Goal: Task Accomplishment & Management: Use online tool/utility

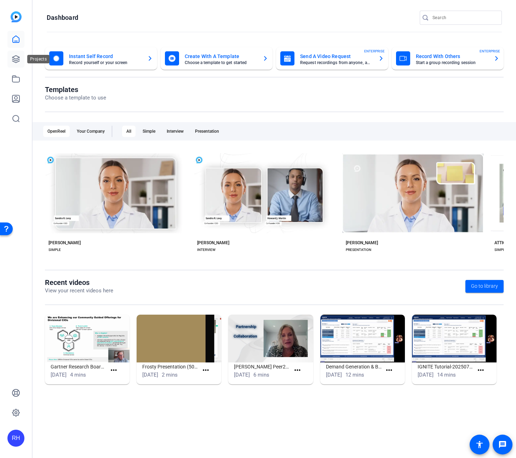
click at [11, 60] on link at bounding box center [15, 59] width 17 height 17
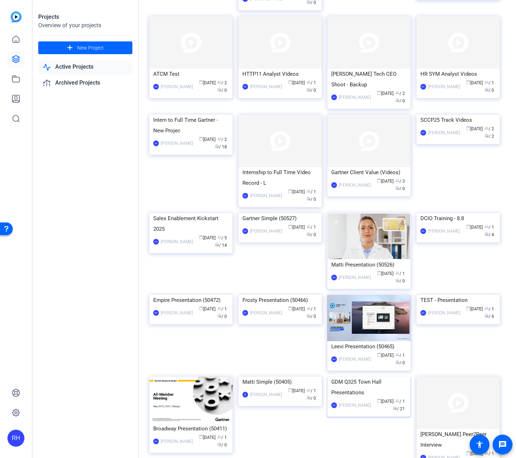
scroll to position [91, 0]
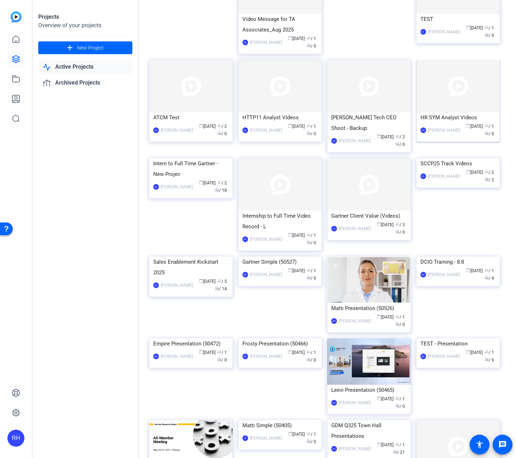
click at [458, 95] on img at bounding box center [458, 86] width 83 height 52
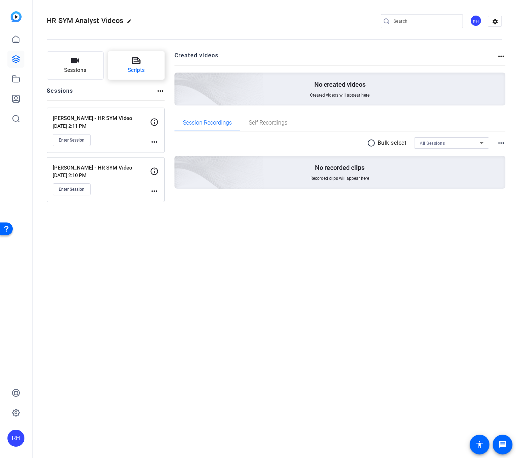
click at [141, 61] on button "Scripts" at bounding box center [136, 65] width 57 height 28
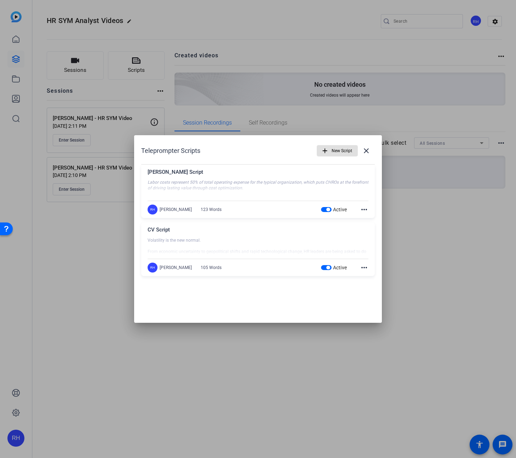
click at [361, 268] on mat-icon "more_horiz" at bounding box center [364, 268] width 9 height 9
click at [373, 279] on span "Edit" at bounding box center [380, 278] width 28 height 9
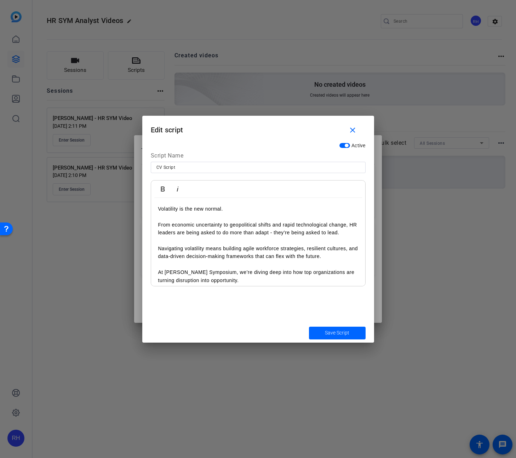
click at [253, 232] on p "From economic uncertainty to geopolitical shifts and rapid technological change…" at bounding box center [258, 229] width 200 height 16
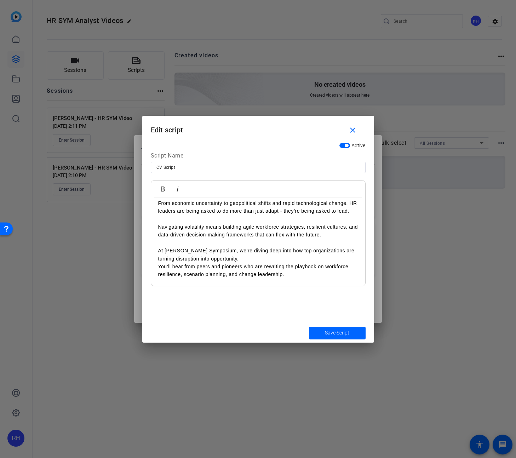
scroll to position [45, 0]
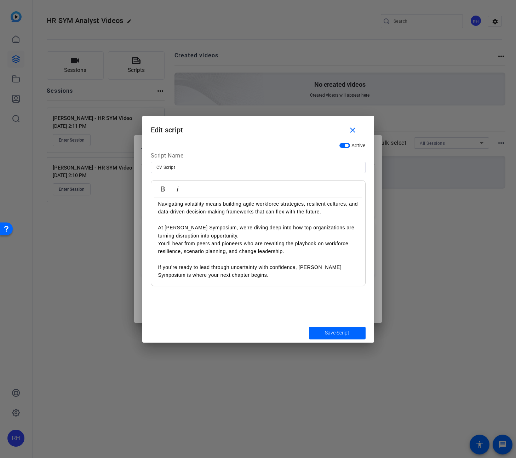
drag, startPoint x: 157, startPoint y: 267, endPoint x: 163, endPoint y: 270, distance: 7.1
click at [157, 267] on div "Volatility is the new normal. From economic uncertainty to geopolitical shifts …" at bounding box center [258, 219] width 214 height 133
click at [338, 335] on span "Save Script" at bounding box center [337, 332] width 24 height 7
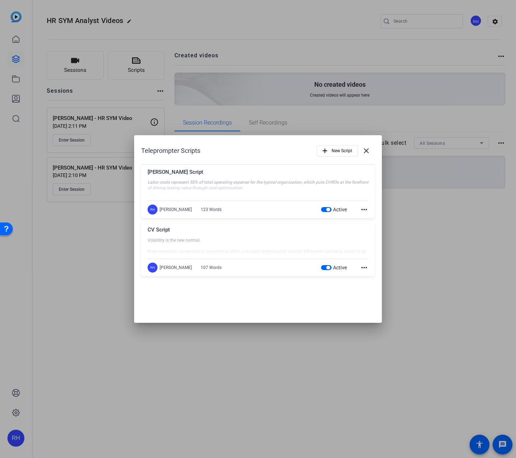
click at [364, 269] on mat-icon "more_horiz" at bounding box center [364, 268] width 9 height 9
click at [372, 276] on span "Edit" at bounding box center [380, 278] width 28 height 9
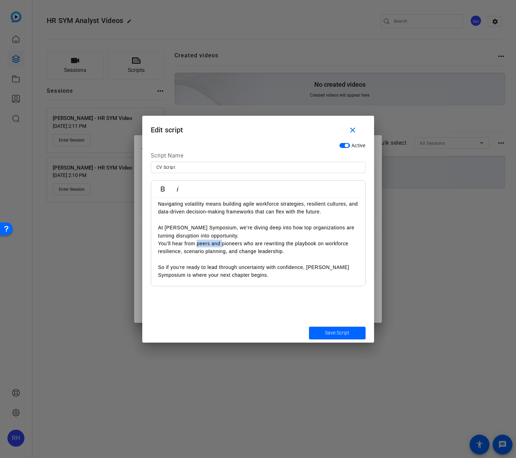
drag, startPoint x: 222, startPoint y: 244, endPoint x: 200, endPoint y: 248, distance: 22.0
click at [197, 248] on p "You’ll hear from peers and pioneers who are rewriting the playbook on workforce…" at bounding box center [258, 248] width 200 height 16
click at [337, 333] on span "Save Script" at bounding box center [337, 332] width 24 height 7
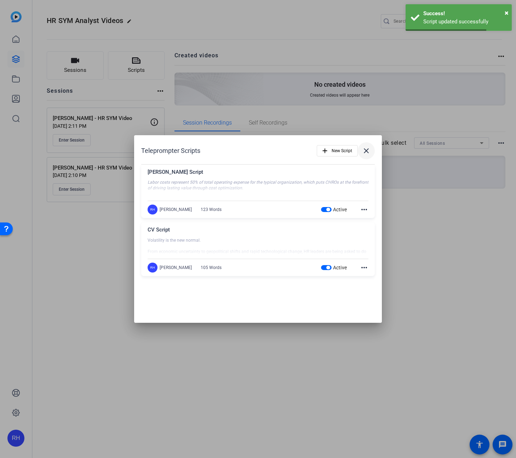
click at [373, 153] on span at bounding box center [366, 150] width 17 height 17
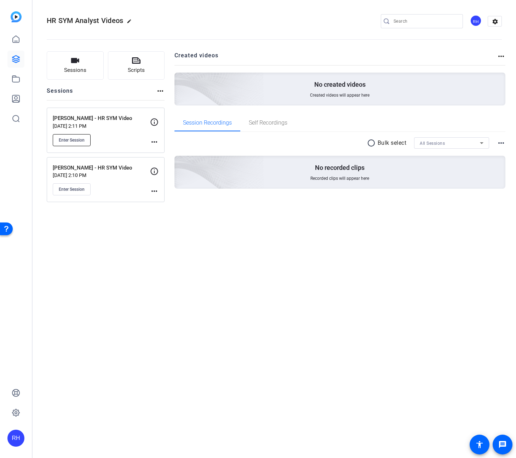
click at [82, 142] on span "Enter Session" at bounding box center [72, 140] width 26 height 6
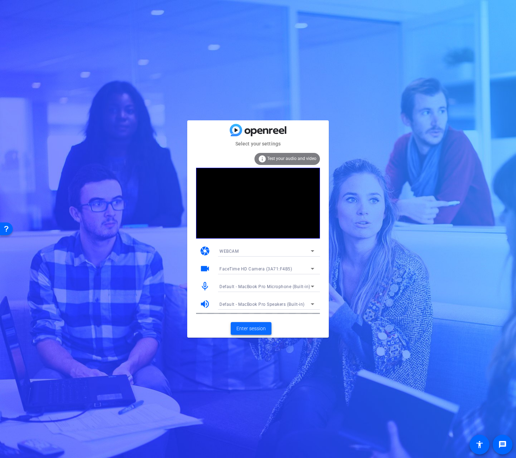
click at [264, 332] on span "Enter session" at bounding box center [251, 328] width 29 height 7
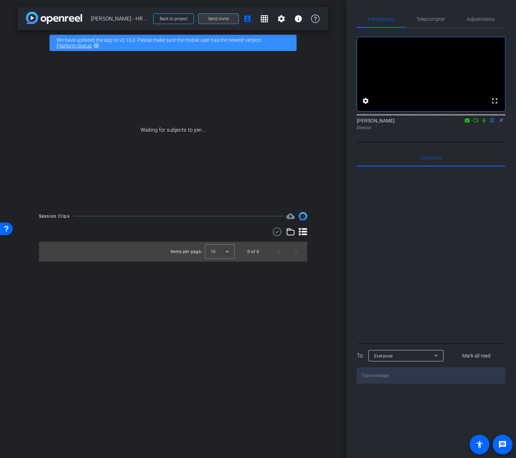
click at [231, 16] on span at bounding box center [219, 18] width 40 height 17
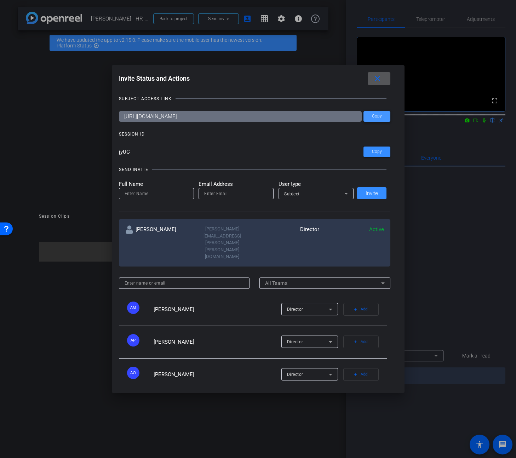
click at [372, 116] on span "Copy" at bounding box center [377, 116] width 10 height 5
click at [375, 152] on span "Copy" at bounding box center [377, 151] width 10 height 5
click at [164, 196] on input at bounding box center [157, 193] width 64 height 9
type input "Margie Escamilla"
type input "M"
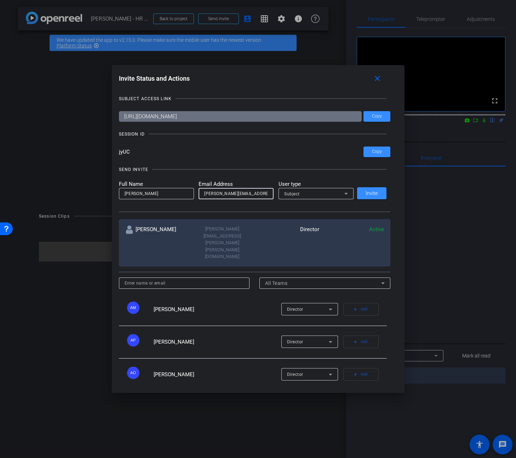
type input "margie.escamilla@gartner.com"
click at [294, 192] on span "Subject" at bounding box center [292, 194] width 16 height 5
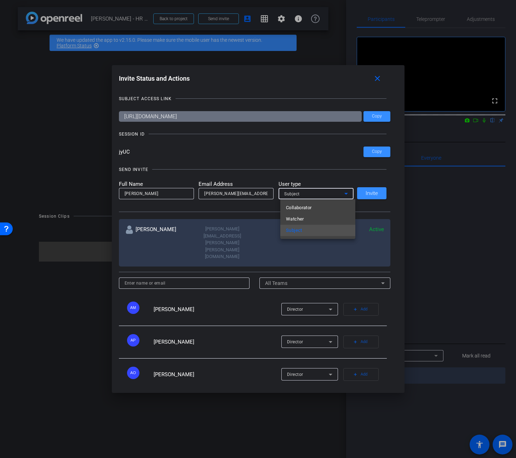
click at [302, 218] on span "Watcher" at bounding box center [295, 219] width 18 height 9
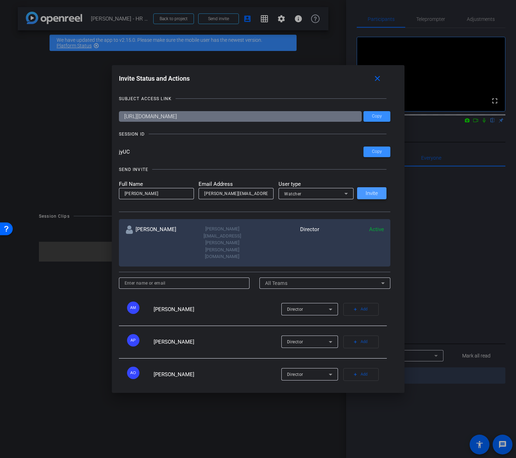
click at [372, 191] on span "Invite" at bounding box center [372, 193] width 12 height 5
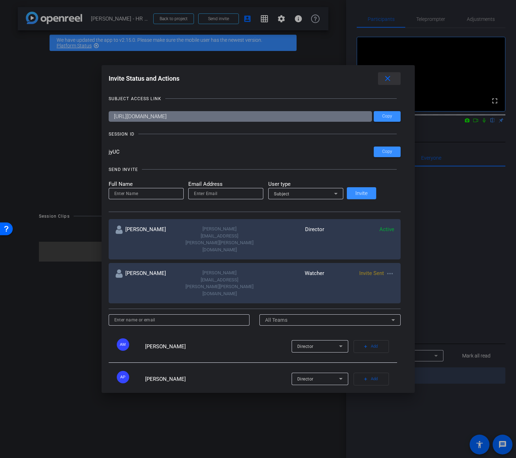
click at [0, 0] on mat-icon "close" at bounding box center [0, 0] width 0 height 0
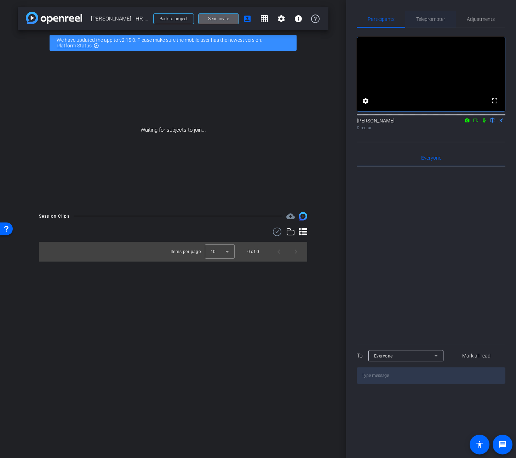
click at [431, 18] on span "Teleprompter" at bounding box center [431, 19] width 29 height 5
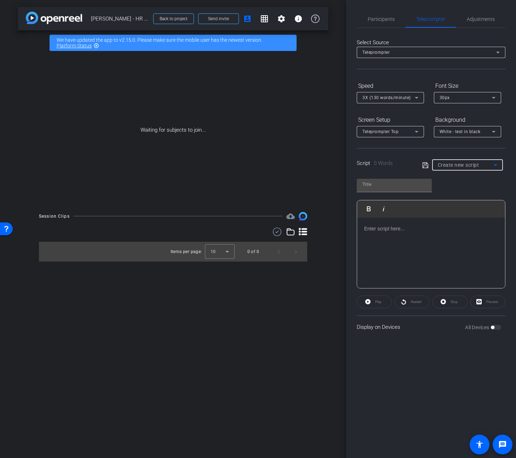
click at [453, 162] on span "Create new script" at bounding box center [458, 165] width 41 height 6
click at [452, 192] on span "CV Script" at bounding box center [447, 190] width 19 height 9
type input "CV Script"
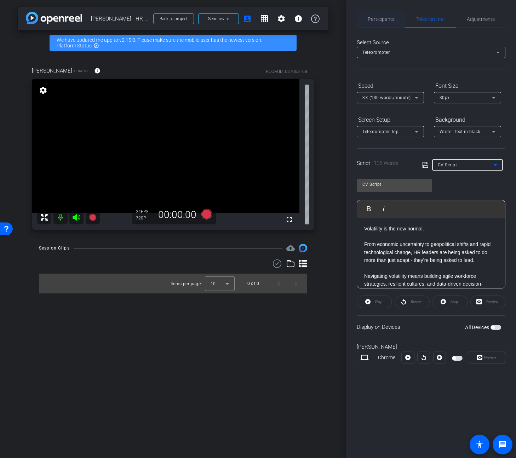
click at [383, 19] on span "Participants" at bounding box center [381, 19] width 27 height 5
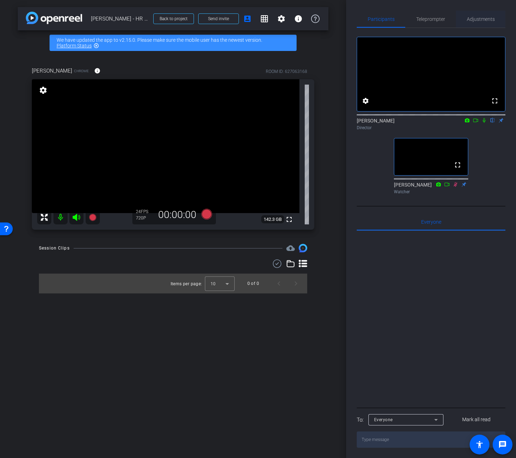
click at [481, 19] on span "Adjustments" at bounding box center [481, 19] width 28 height 5
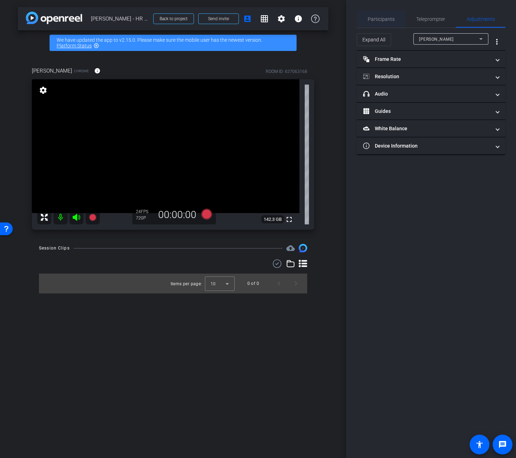
click at [378, 23] on span "Participants" at bounding box center [381, 19] width 27 height 17
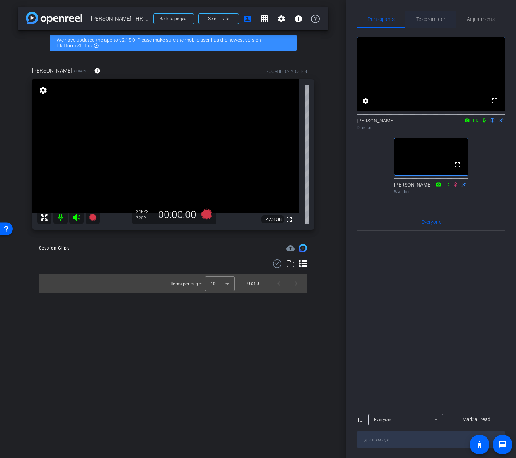
click at [434, 19] on span "Teleprompter" at bounding box center [431, 19] width 29 height 5
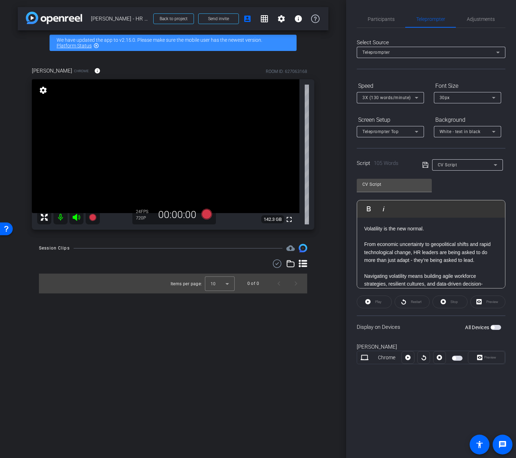
click at [453, 359] on span "button" at bounding box center [455, 359] width 4 height 4
click at [483, 359] on span "Preview" at bounding box center [490, 358] width 14 height 10
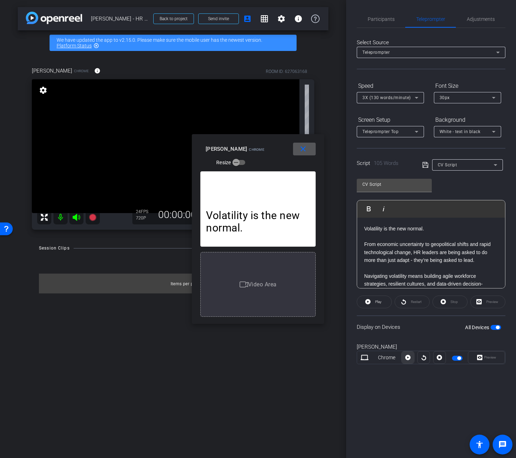
click at [409, 357] on icon at bounding box center [408, 357] width 5 height 5
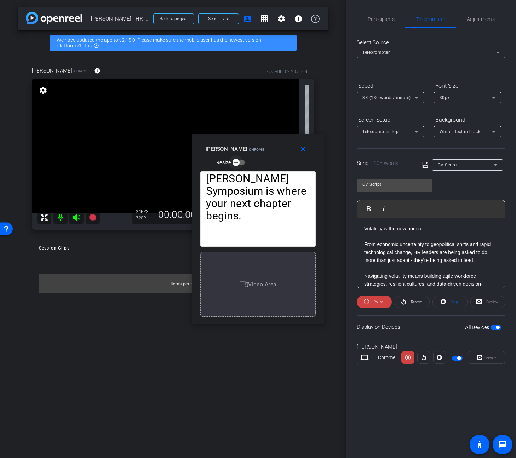
click at [236, 164] on icon "button" at bounding box center [236, 162] width 6 height 6
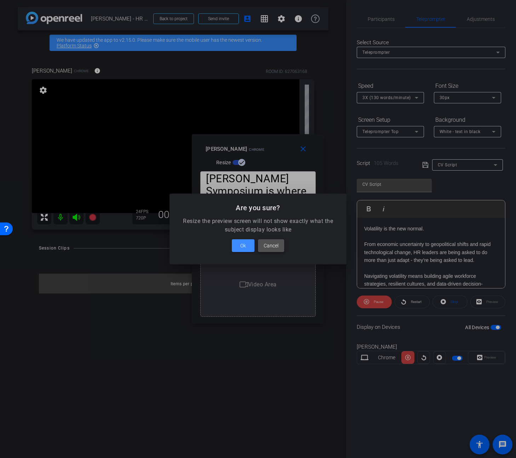
click at [273, 248] on span "Cancel" at bounding box center [271, 246] width 15 height 9
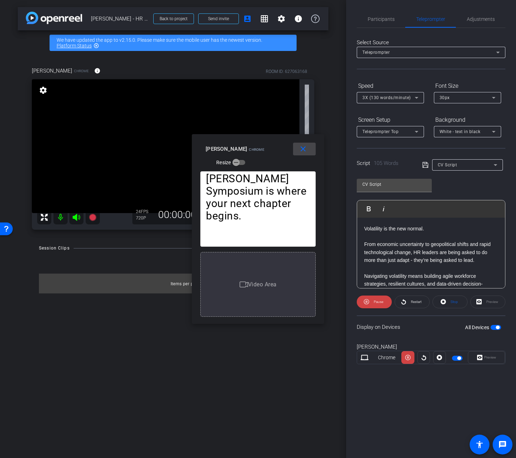
click at [304, 151] on mat-icon "close" at bounding box center [303, 149] width 9 height 9
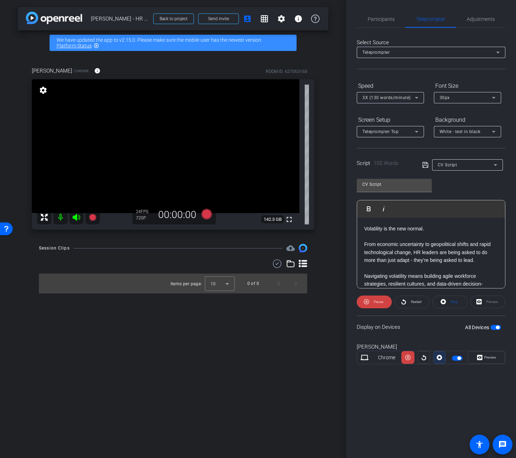
click at [440, 358] on icon at bounding box center [439, 357] width 5 height 11
click at [476, 21] on span "Adjustments" at bounding box center [481, 19] width 28 height 5
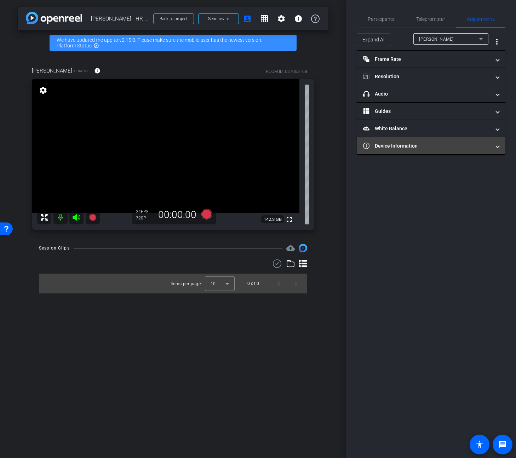
click at [409, 150] on mat-expansion-panel-header "Device Information" at bounding box center [431, 145] width 149 height 17
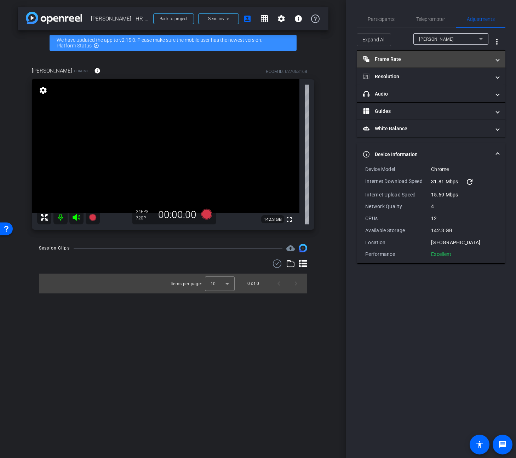
click at [409, 60] on mat-panel-title "Frame Rate Frame Rate" at bounding box center [427, 59] width 128 height 7
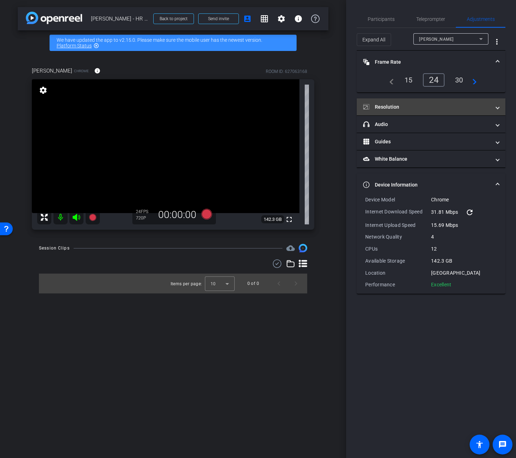
click at [404, 106] on mat-panel-title "Resolution" at bounding box center [427, 106] width 128 height 7
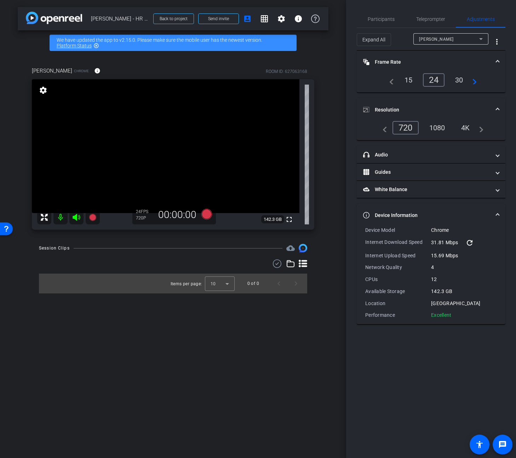
click at [442, 129] on div "1080" at bounding box center [437, 128] width 27 height 12
click at [467, 129] on div "4K" at bounding box center [466, 128] width 19 height 12
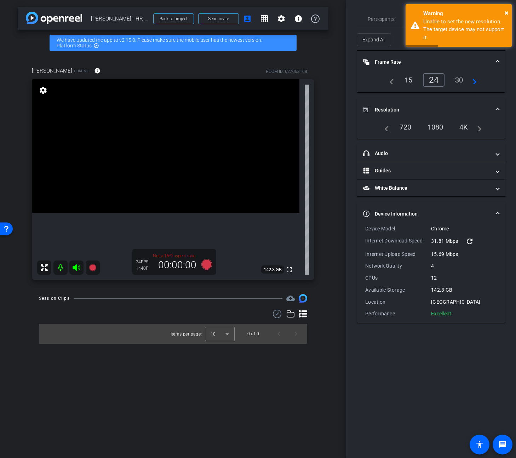
click at [440, 126] on div "1080" at bounding box center [436, 127] width 27 height 12
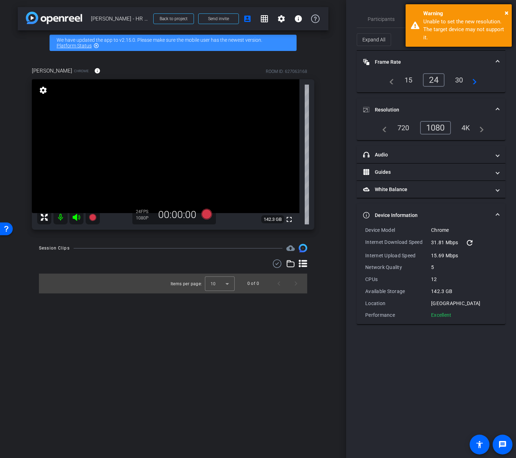
click at [509, 11] on div "× Warning Unable to set the new resolution. The target device may not support i…" at bounding box center [459, 25] width 106 height 43
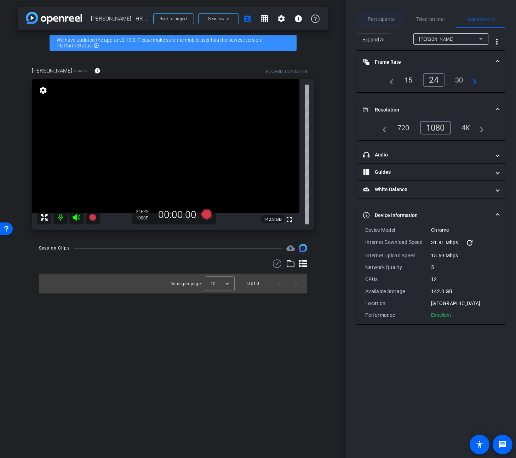
click at [382, 21] on span "Participants" at bounding box center [381, 19] width 27 height 5
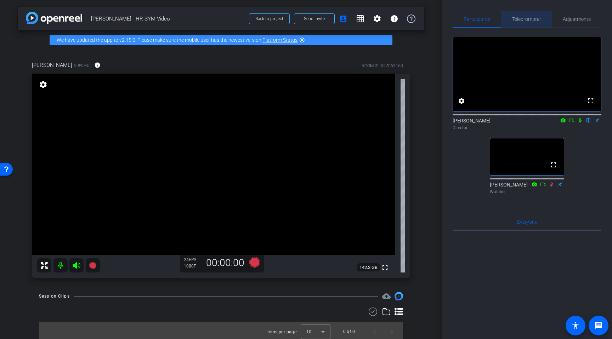
click at [516, 21] on span "Teleprompter" at bounding box center [526, 19] width 29 height 5
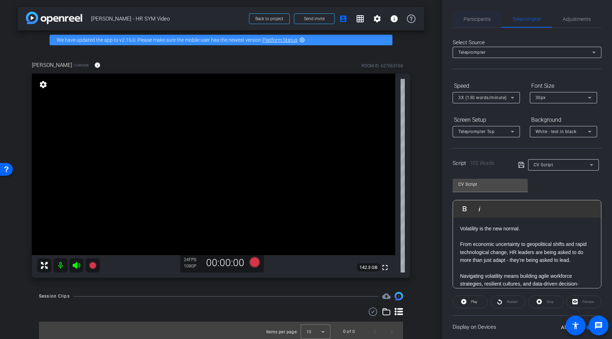
click at [480, 17] on span "Participants" at bounding box center [477, 19] width 27 height 5
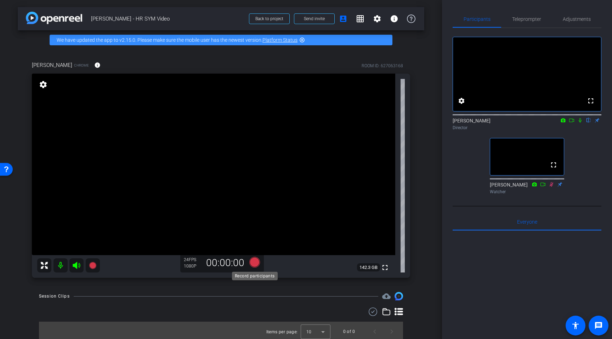
click at [253, 264] on icon at bounding box center [254, 262] width 11 height 11
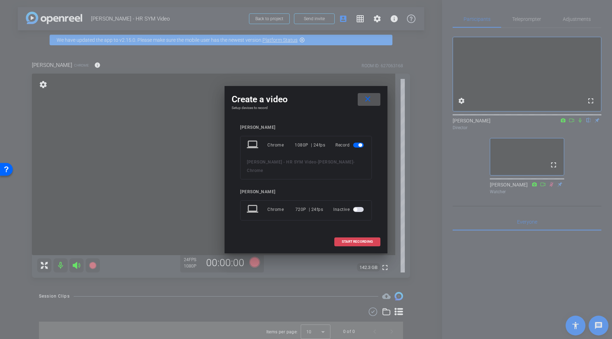
click at [354, 240] on span "START RECORDING" at bounding box center [357, 242] width 31 height 4
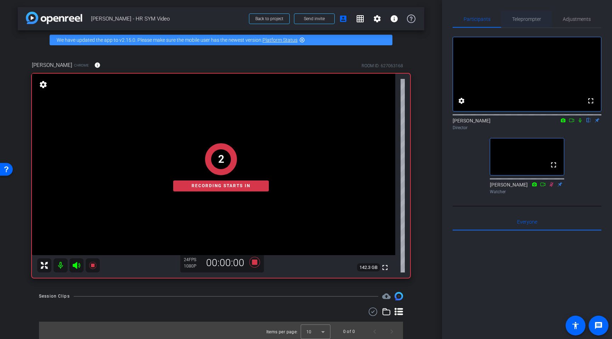
click at [516, 19] on span "Teleprompter" at bounding box center [526, 19] width 29 height 5
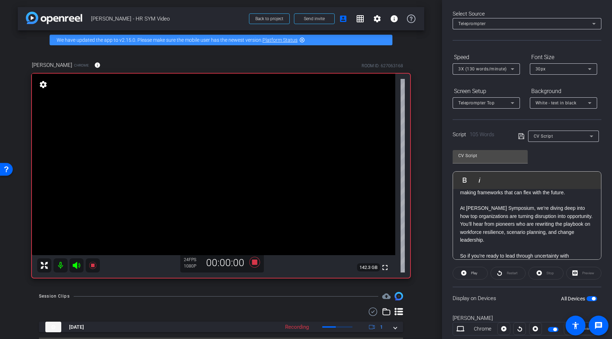
scroll to position [48, 0]
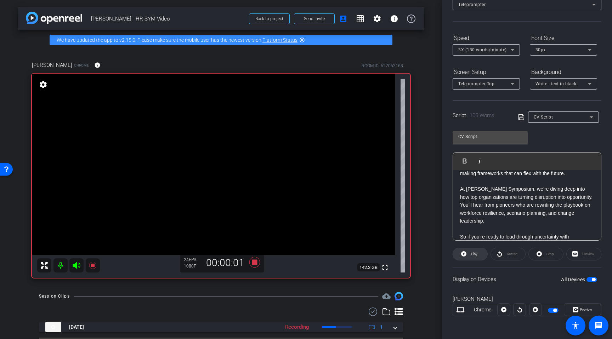
click at [475, 253] on span "Play" at bounding box center [474, 254] width 6 height 4
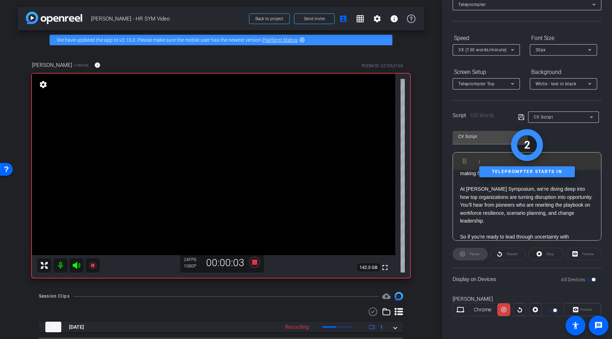
scroll to position [0, 0]
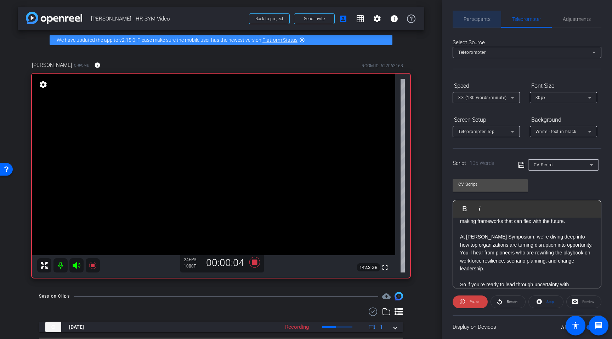
click at [468, 13] on span "Participants" at bounding box center [477, 19] width 27 height 17
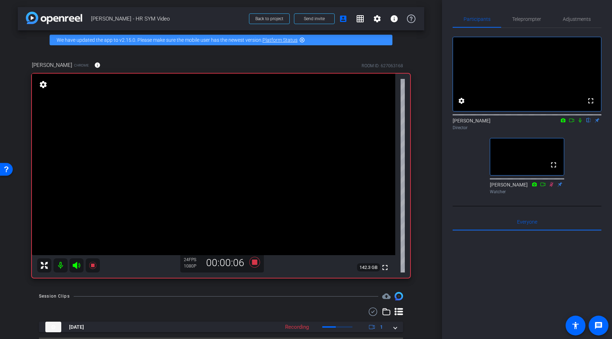
click at [516, 123] on icon at bounding box center [580, 120] width 6 height 5
click at [255, 261] on icon at bounding box center [254, 262] width 11 height 11
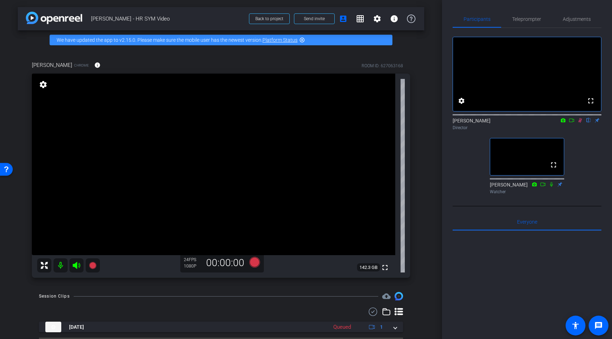
click at [516, 123] on icon at bounding box center [580, 120] width 6 height 5
click at [254, 264] on icon at bounding box center [254, 262] width 11 height 11
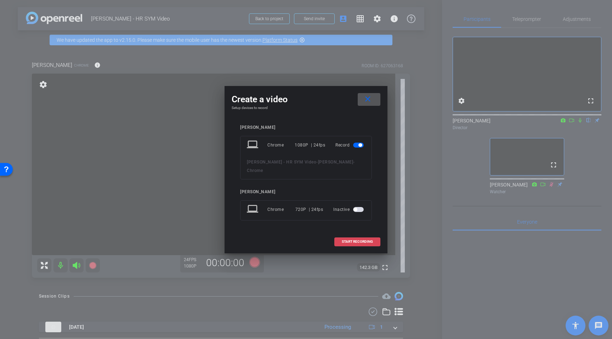
click at [356, 234] on span at bounding box center [357, 241] width 45 height 17
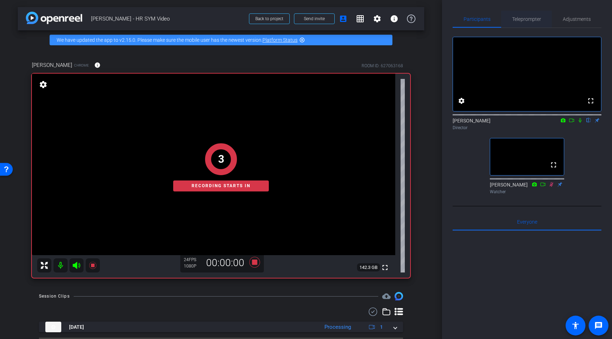
click at [516, 21] on span "Teleprompter" at bounding box center [526, 19] width 29 height 5
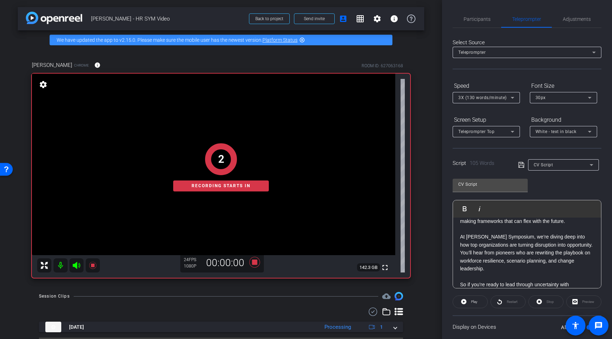
scroll to position [94, 0]
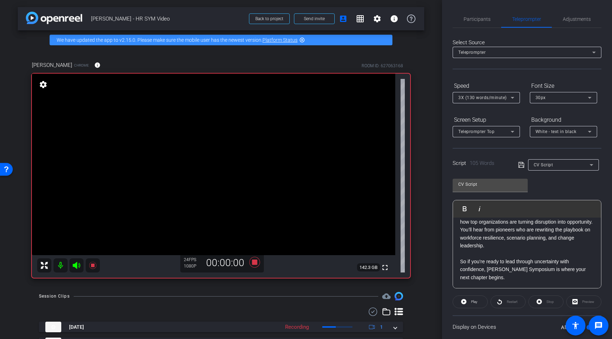
click at [474, 303] on span "Play" at bounding box center [474, 302] width 6 height 4
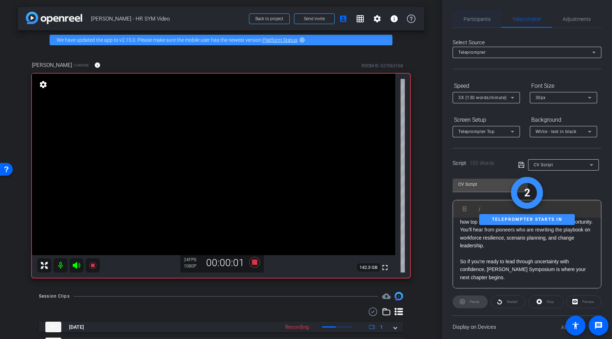
click at [484, 18] on span "Participants" at bounding box center [477, 19] width 27 height 5
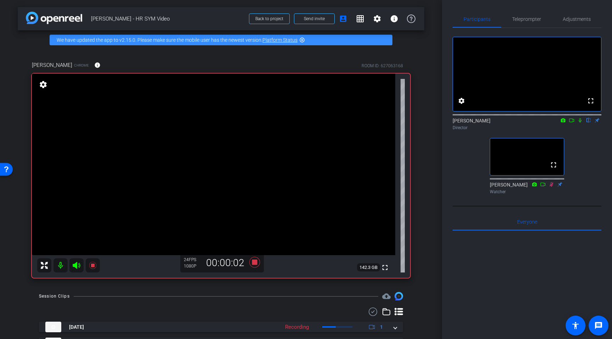
click at [516, 123] on icon at bounding box center [580, 120] width 6 height 5
click at [255, 265] on icon at bounding box center [254, 262] width 17 height 13
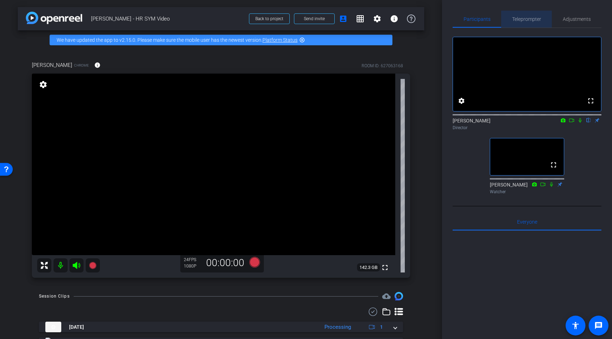
click at [516, 18] on span "Teleprompter" at bounding box center [526, 19] width 29 height 5
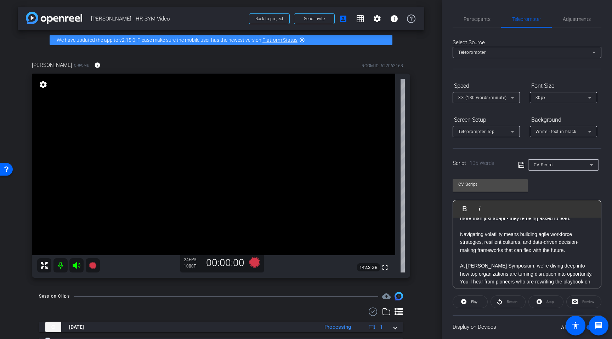
scroll to position [43, 0]
click at [516, 234] on p "Navigating volatility means building agile workforce strategies, resilient cult…" at bounding box center [527, 242] width 134 height 24
drag, startPoint x: 533, startPoint y: 241, endPoint x: 578, endPoint y: 239, distance: 45.0
click at [516, 239] on p "Navigating volatility means - building agile workforce strategies, resilient cu…" at bounding box center [527, 242] width 134 height 24
click at [469, 249] on p "Navigating volatility means - building agile workforce strategies, resilient cu…" at bounding box center [527, 242] width 134 height 24
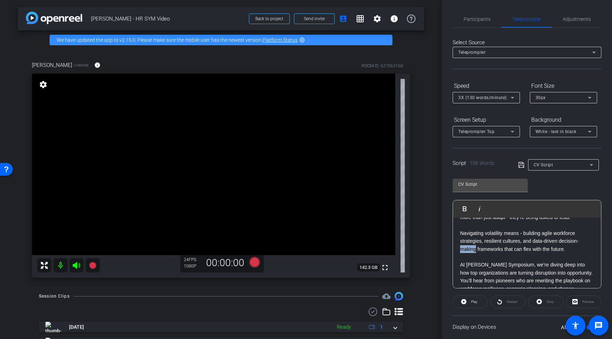
click at [469, 249] on p "Navigating volatility means - building agile workforce strategies, resilient cu…" at bounding box center [527, 242] width 134 height 24
click at [516, 166] on icon at bounding box center [521, 165] width 6 height 9
click at [480, 19] on span "Participants" at bounding box center [477, 19] width 27 height 5
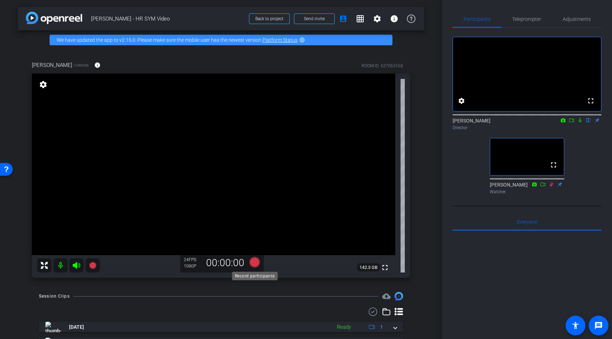
click at [257, 264] on icon at bounding box center [254, 262] width 11 height 11
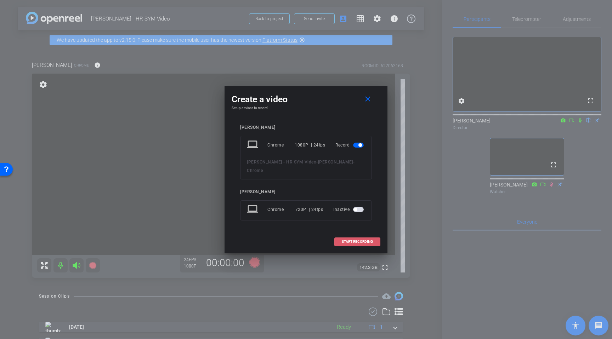
click at [359, 240] on span "START RECORDING" at bounding box center [357, 242] width 31 height 4
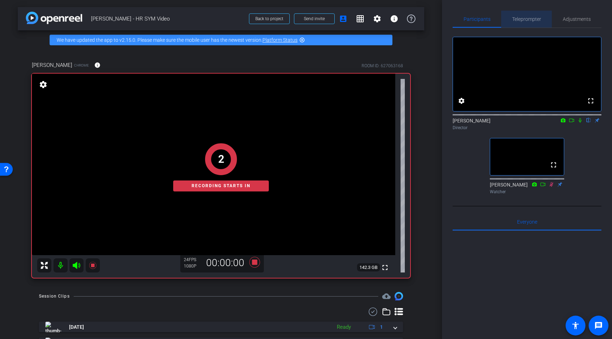
click at [516, 18] on span "Teleprompter" at bounding box center [526, 19] width 29 height 5
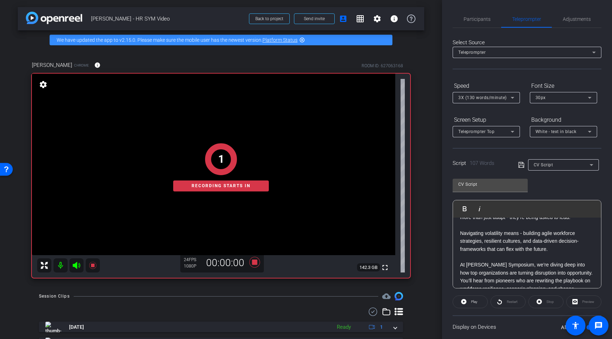
click at [516, 165] on icon at bounding box center [521, 165] width 6 height 9
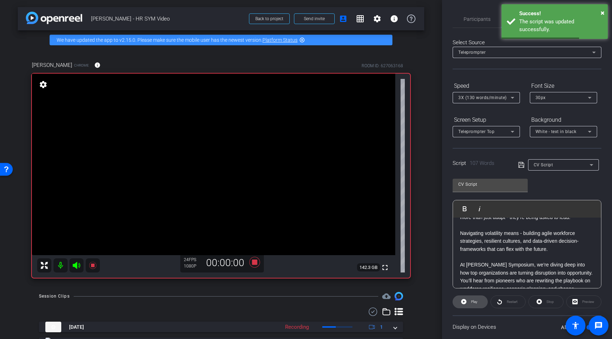
click at [471, 299] on span "Play" at bounding box center [473, 302] width 8 height 10
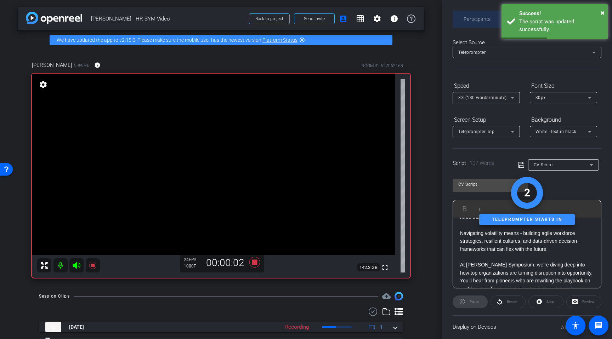
click at [477, 20] on span "Participants" at bounding box center [477, 19] width 27 height 5
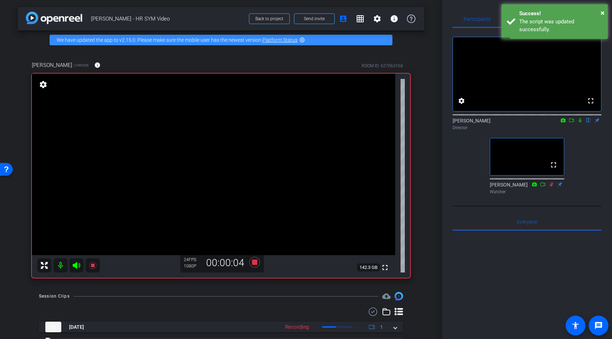
click at [516, 123] on icon at bounding box center [580, 120] width 6 height 5
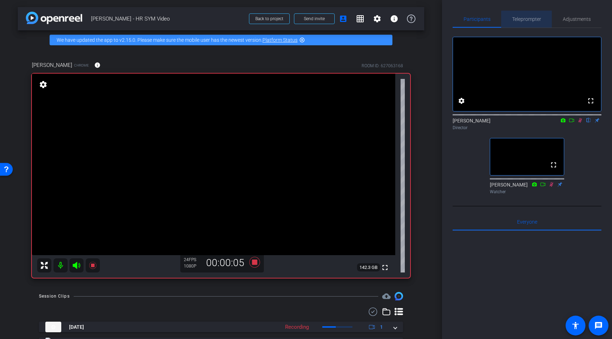
click at [516, 19] on span "Teleprompter" at bounding box center [526, 19] width 29 height 5
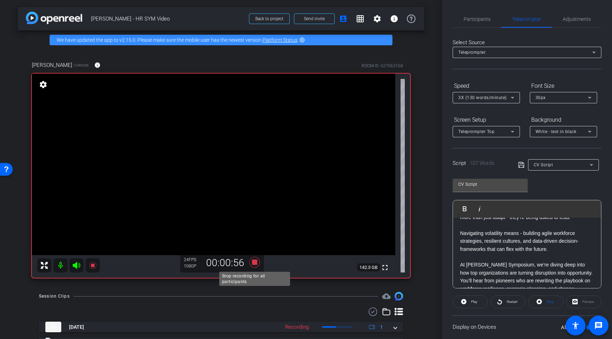
click at [254, 265] on icon at bounding box center [254, 262] width 11 height 11
click at [484, 18] on span "Participants" at bounding box center [477, 19] width 27 height 5
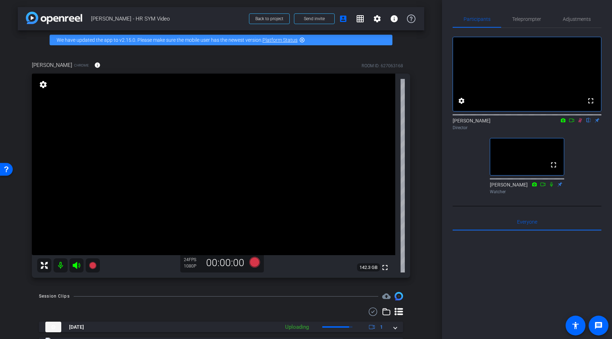
click at [516, 123] on icon at bounding box center [580, 120] width 6 height 5
click at [253, 264] on icon at bounding box center [254, 262] width 11 height 11
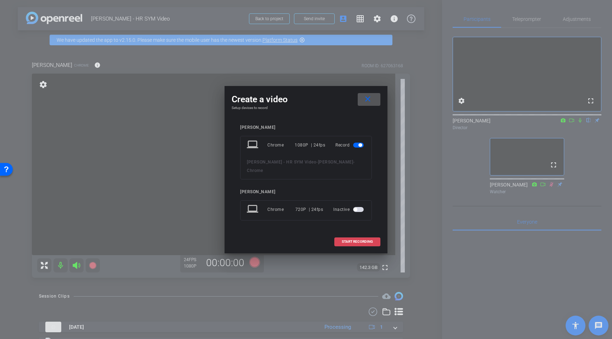
click at [366, 240] on span "START RECORDING" at bounding box center [357, 242] width 31 height 4
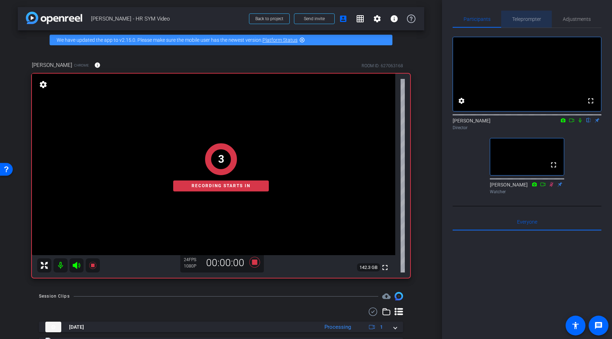
click at [516, 18] on span "Teleprompter" at bounding box center [526, 19] width 29 height 5
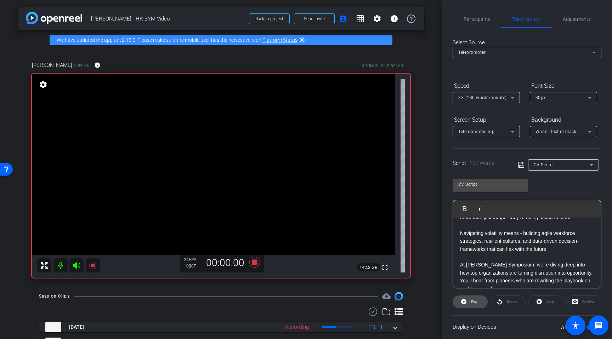
click at [472, 305] on span "Play" at bounding box center [473, 302] width 8 height 10
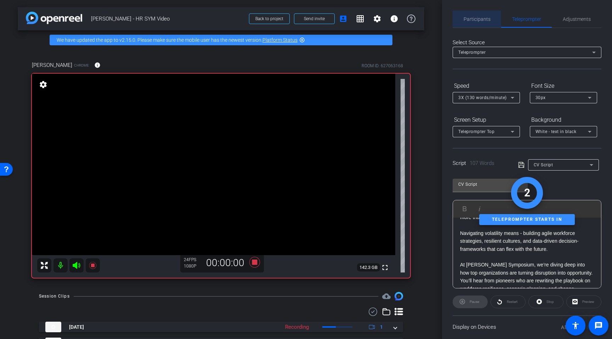
click at [480, 22] on span "Participants" at bounding box center [477, 19] width 27 height 5
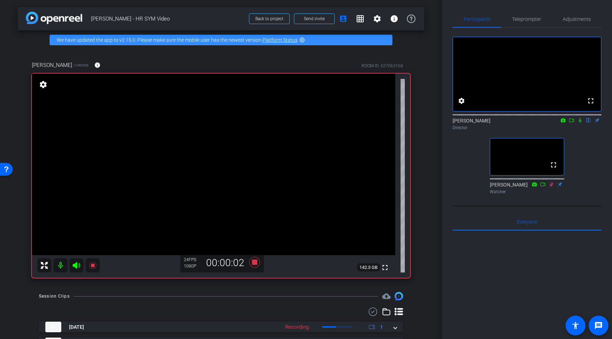
click at [516, 123] on icon at bounding box center [580, 120] width 3 height 5
click at [516, 20] on span "Teleprompter" at bounding box center [526, 19] width 29 height 5
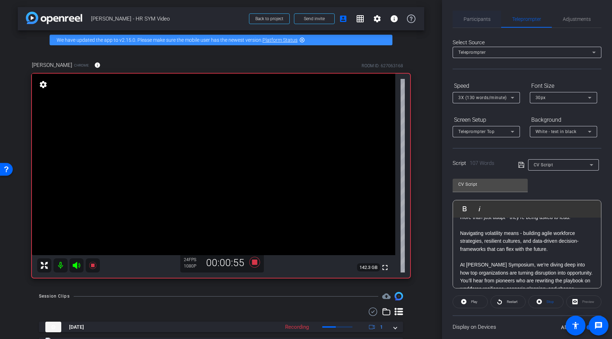
click at [478, 21] on span "Participants" at bounding box center [477, 19] width 27 height 5
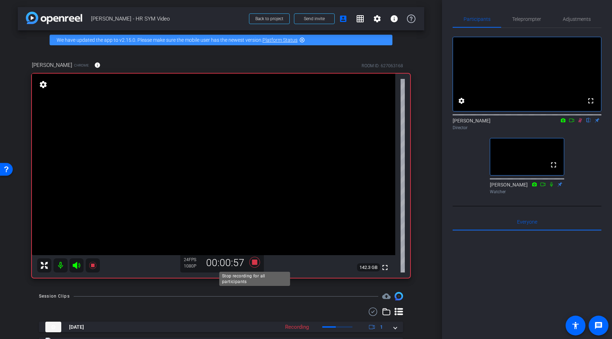
click at [257, 262] on icon at bounding box center [254, 262] width 17 height 13
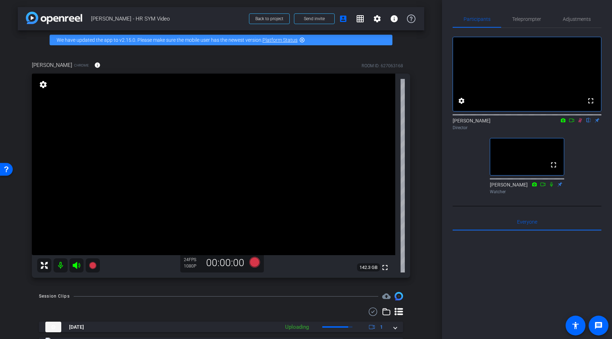
click at [516, 123] on icon at bounding box center [580, 120] width 6 height 5
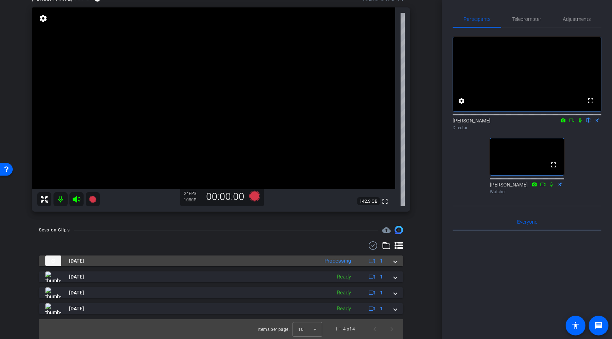
click at [395, 260] on span at bounding box center [395, 260] width 3 height 7
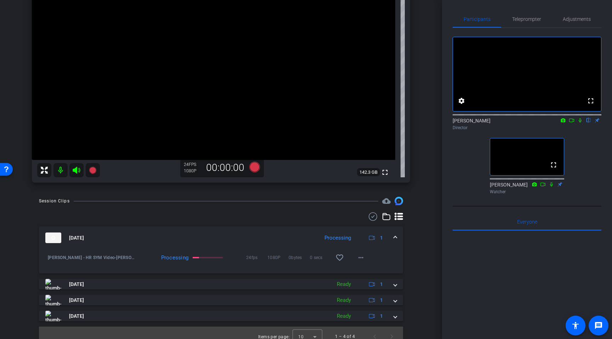
scroll to position [103, 0]
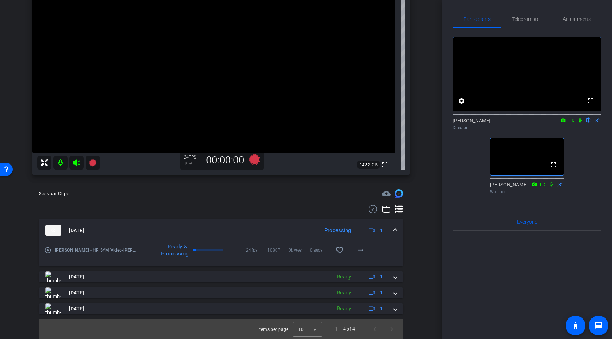
click at [516, 123] on icon at bounding box center [580, 120] width 3 height 5
click at [516, 18] on span "Teleprompter" at bounding box center [526, 19] width 29 height 5
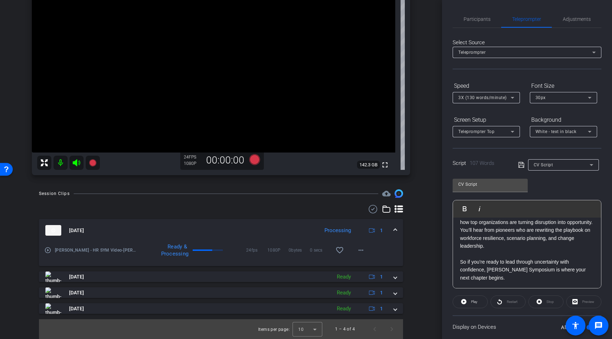
scroll to position [94, 0]
click at [498, 252] on p at bounding box center [527, 254] width 134 height 8
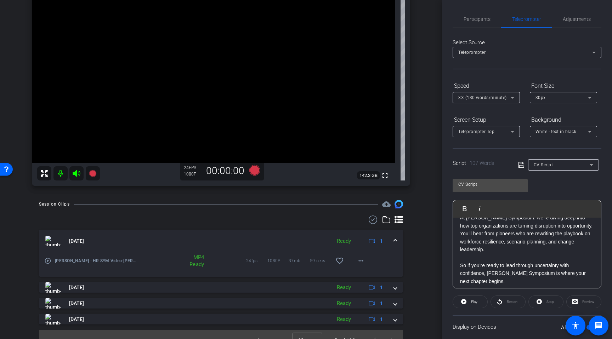
scroll to position [90, 0]
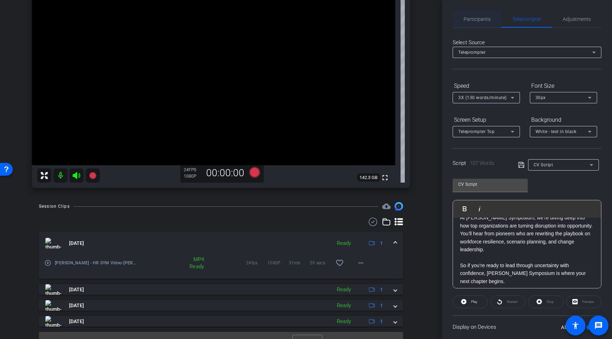
click at [481, 19] on span "Participants" at bounding box center [477, 19] width 27 height 5
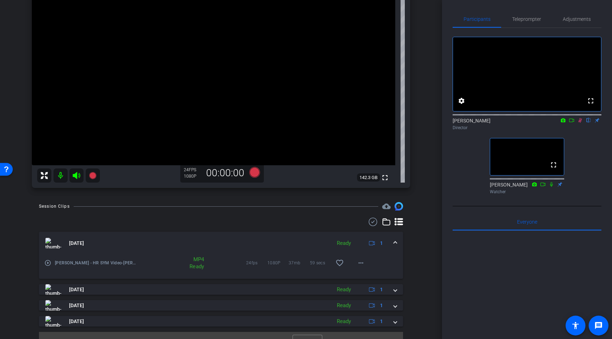
scroll to position [0, 0]
click at [516, 20] on span "Teleprompter" at bounding box center [526, 18] width 29 height 5
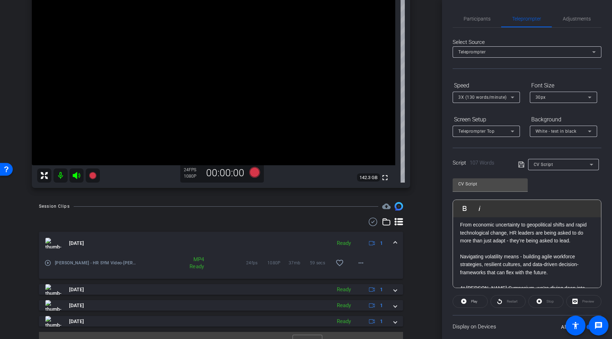
scroll to position [8, 0]
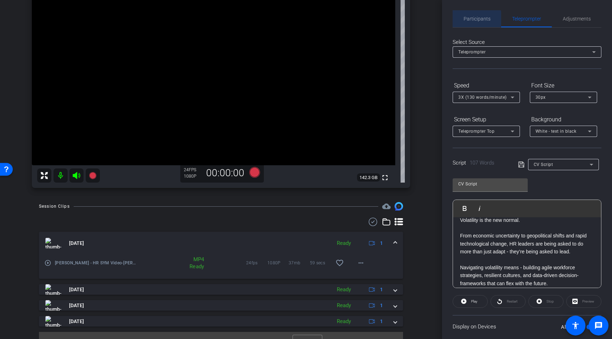
click at [472, 21] on span "Participants" at bounding box center [477, 18] width 27 height 5
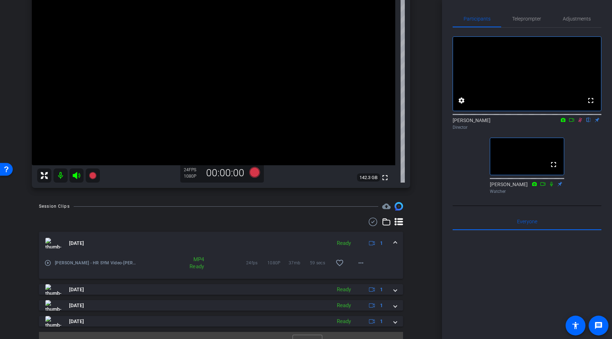
click at [516, 123] on mat-icon at bounding box center [580, 120] width 9 height 6
click at [516, 18] on span "Teleprompter" at bounding box center [526, 18] width 29 height 5
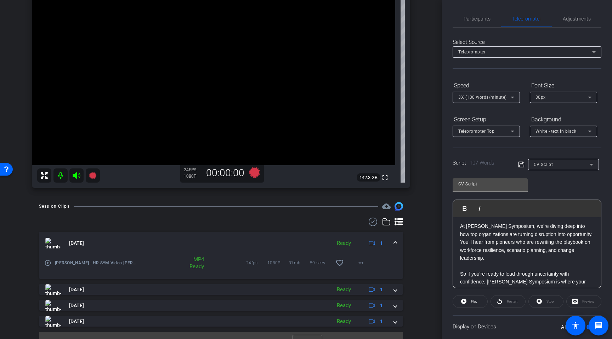
scroll to position [94, 0]
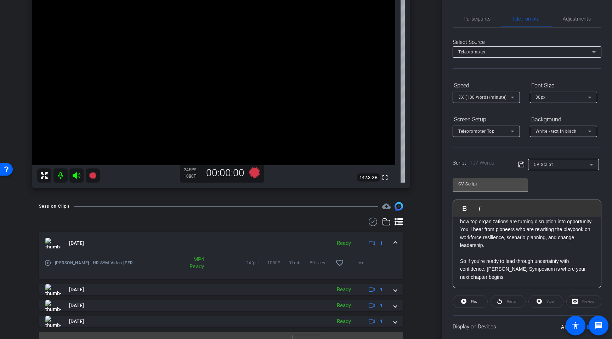
click at [516, 279] on p "So if you’re ready to lead through uncertainty with confidence, Gartner HR Symp…" at bounding box center [527, 269] width 134 height 24
click at [480, 18] on span "Participants" at bounding box center [477, 18] width 27 height 5
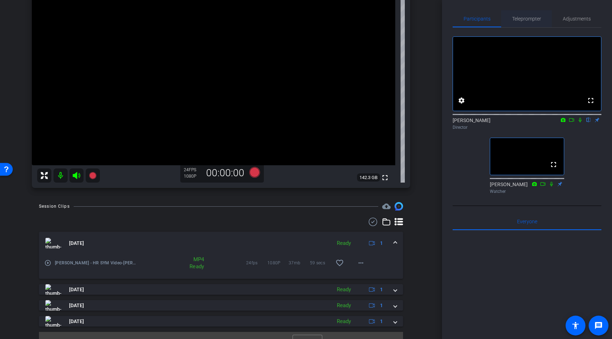
click at [516, 21] on span "Teleprompter" at bounding box center [526, 18] width 29 height 5
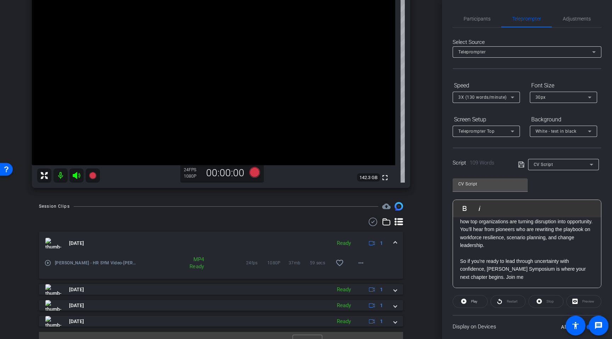
click at [516, 279] on p "So if you’re ready to lead through uncertainty with confidence, Gartner HR Symp…" at bounding box center [527, 269] width 134 height 24
drag, startPoint x: 487, startPoint y: 23, endPoint x: 500, endPoint y: 22, distance: 12.8
click at [487, 23] on span "Participants" at bounding box center [477, 18] width 27 height 17
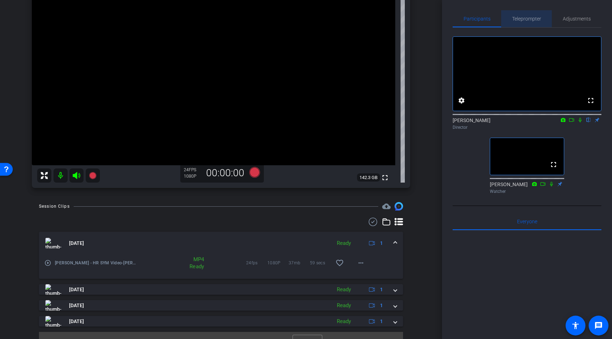
click at [516, 20] on span "Teleprompter" at bounding box center [526, 18] width 29 height 5
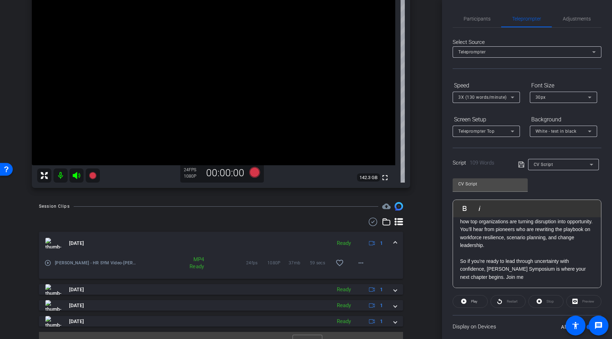
click at [516, 277] on p "So if you’re ready to lead through uncertainty with confidence, Gartner HR Symp…" at bounding box center [527, 269] width 134 height 24
click at [487, 270] on p "So if you’re ready to lead through uncertainty with confidence, Gartner HR Symp…" at bounding box center [527, 269] width 134 height 24
drag, startPoint x: 526, startPoint y: 278, endPoint x: 508, endPoint y: 278, distance: 18.1
click at [508, 278] on p "So if you’re ready to lead through uncertainty with confidence, join me at Gart…" at bounding box center [527, 269] width 134 height 24
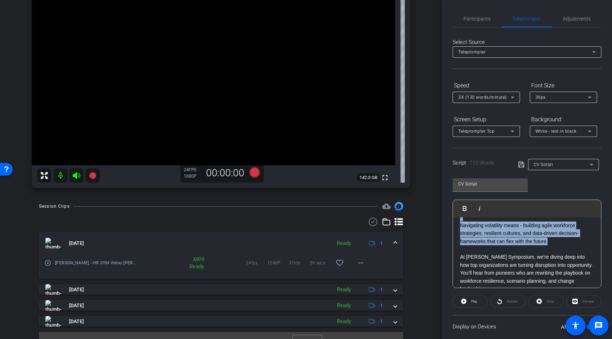
scroll to position [0, 0]
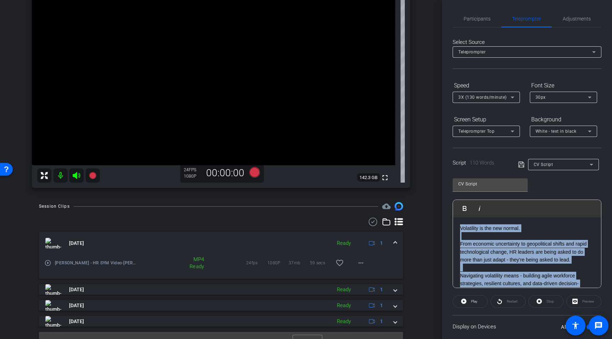
drag, startPoint x: 536, startPoint y: 240, endPoint x: 442, endPoint y: 204, distance: 100.8
click at [442, 204] on div "Participants Teleprompter Adjustments settings Rob Harpin flip Director Margie …" at bounding box center [527, 169] width 170 height 339
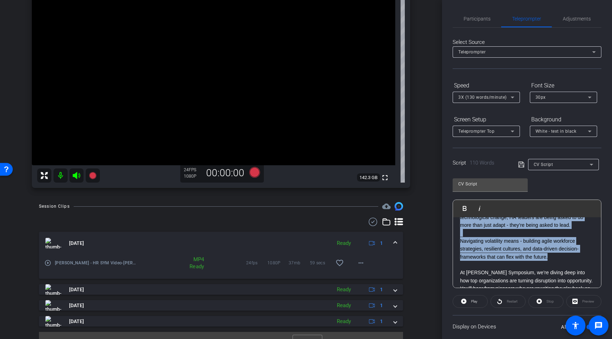
scroll to position [32, 0]
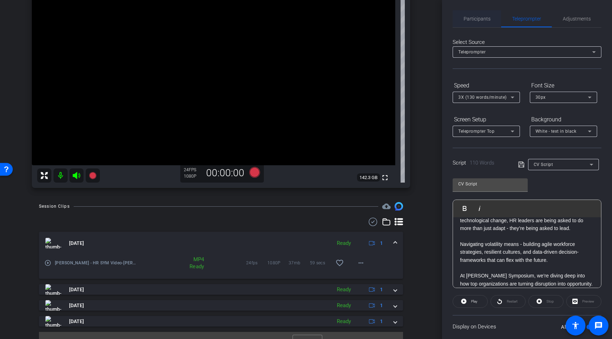
click at [474, 21] on span "Participants" at bounding box center [477, 18] width 27 height 5
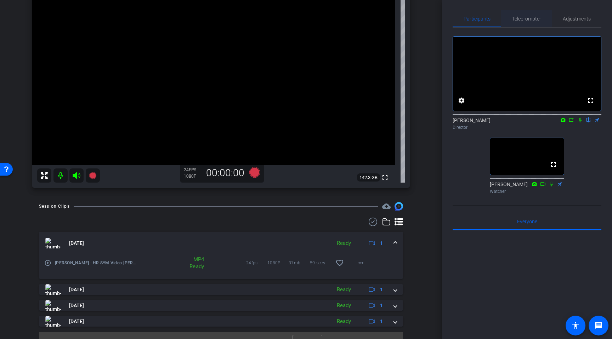
click at [516, 21] on span "Teleprompter" at bounding box center [526, 18] width 29 height 5
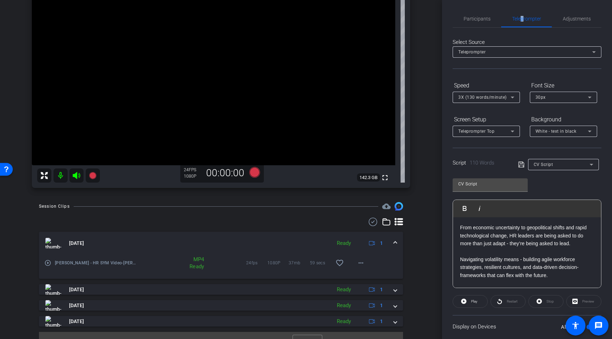
scroll to position [0, 0]
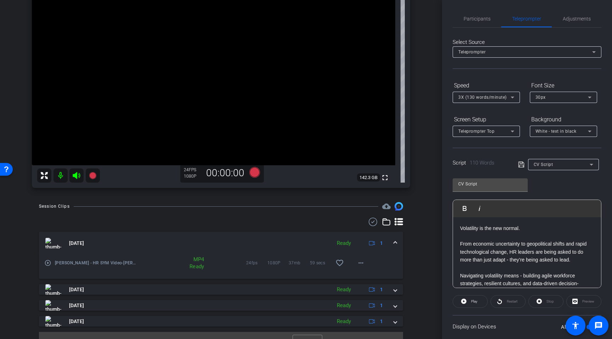
click at [397, 242] on span at bounding box center [395, 243] width 3 height 7
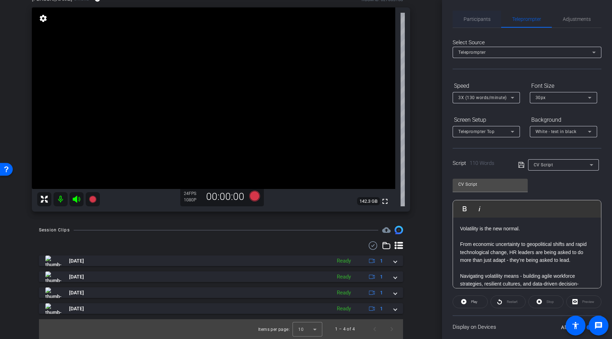
click at [475, 21] on span "Participants" at bounding box center [477, 19] width 27 height 5
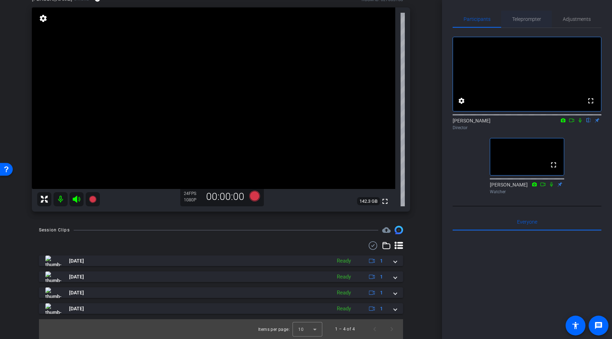
click at [516, 20] on span "Teleprompter" at bounding box center [526, 19] width 29 height 5
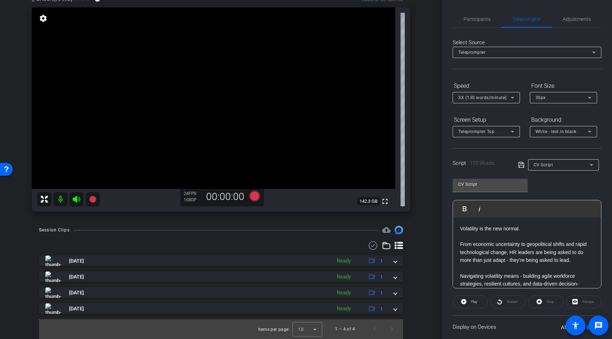
scroll to position [94, 0]
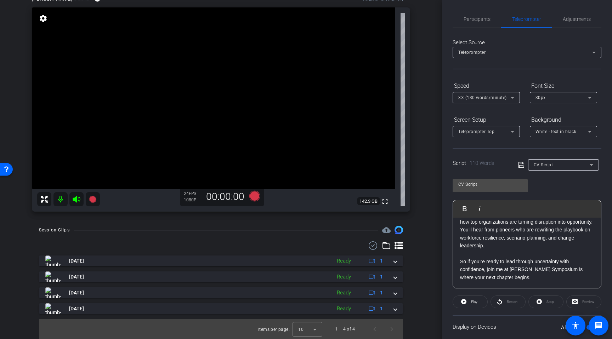
click at [516, 165] on icon at bounding box center [521, 165] width 6 height 9
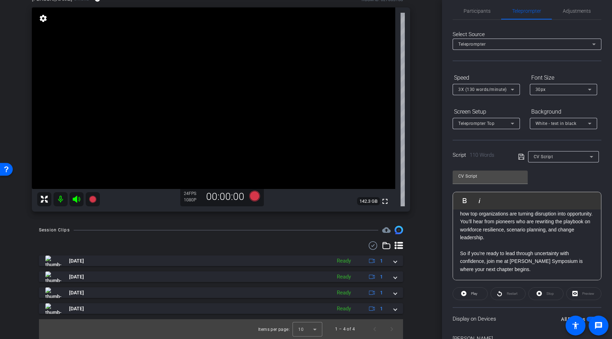
scroll to position [24, 0]
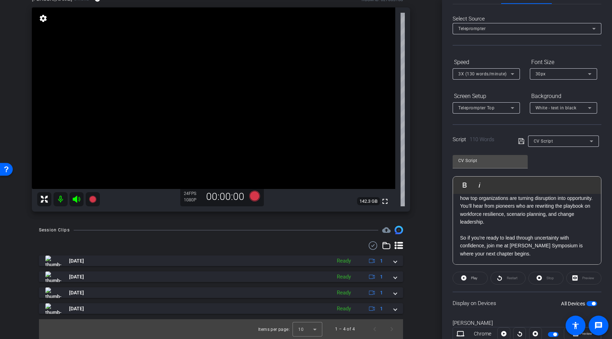
click at [516, 247] on p "So if you’re ready to lead through uncertainty with confidence, join me at Gart…" at bounding box center [527, 246] width 134 height 24
click at [516, 140] on icon at bounding box center [521, 141] width 6 height 6
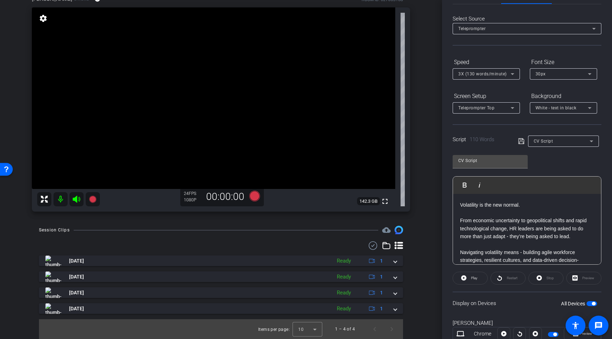
scroll to position [0, 0]
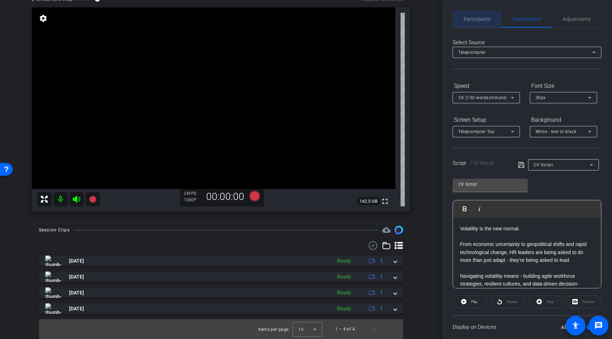
click at [473, 21] on span "Participants" at bounding box center [477, 19] width 27 height 5
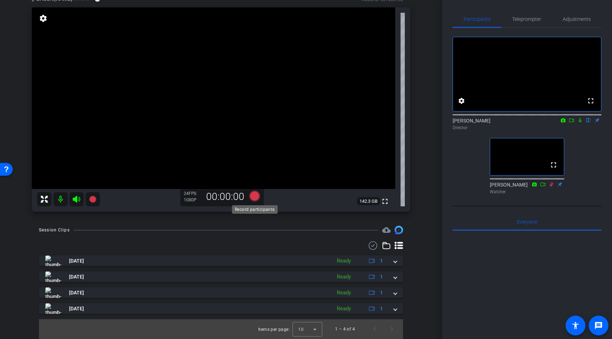
click at [253, 197] on icon at bounding box center [254, 196] width 11 height 11
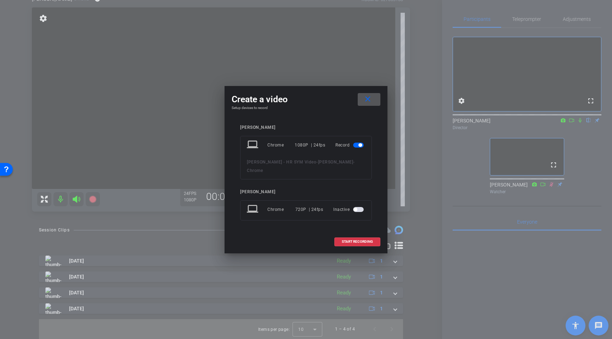
click at [351, 234] on span at bounding box center [357, 241] width 45 height 17
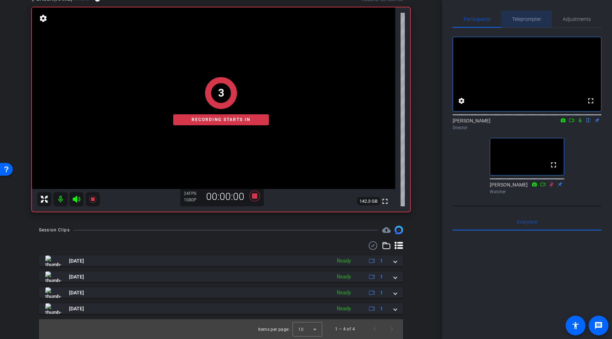
click at [516, 18] on span "Teleprompter" at bounding box center [526, 19] width 29 height 5
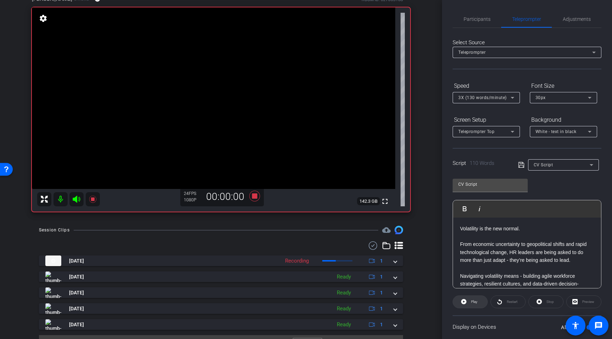
click at [474, 305] on span "Play" at bounding box center [473, 302] width 8 height 10
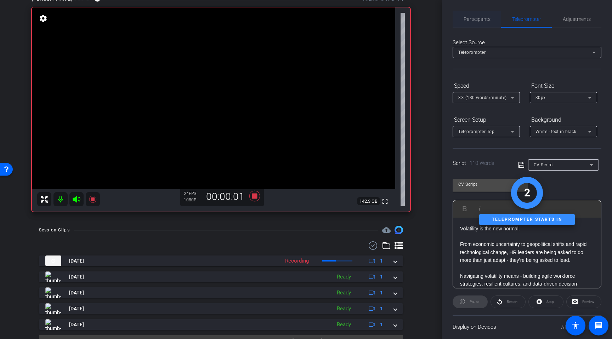
click at [480, 22] on span "Participants" at bounding box center [477, 19] width 27 height 17
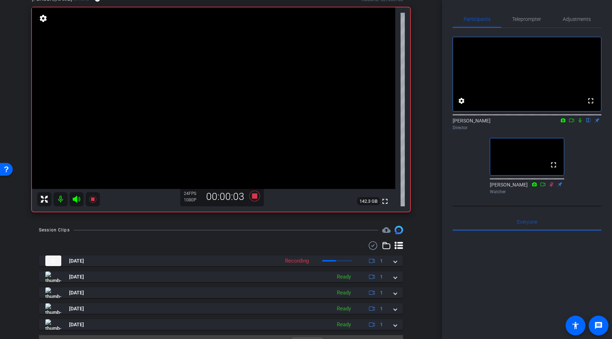
click at [516, 123] on icon at bounding box center [580, 120] width 3 height 5
click at [516, 19] on span "Teleprompter" at bounding box center [526, 19] width 29 height 5
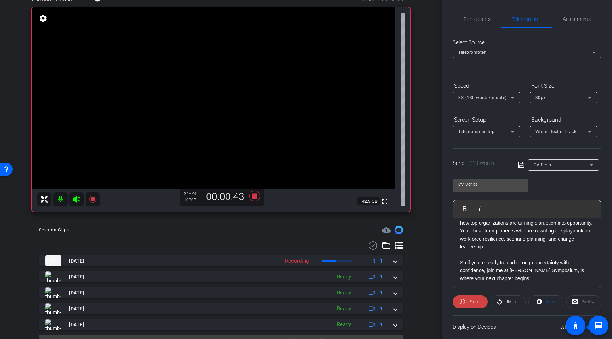
scroll to position [94, 0]
click at [254, 197] on icon at bounding box center [254, 196] width 11 height 11
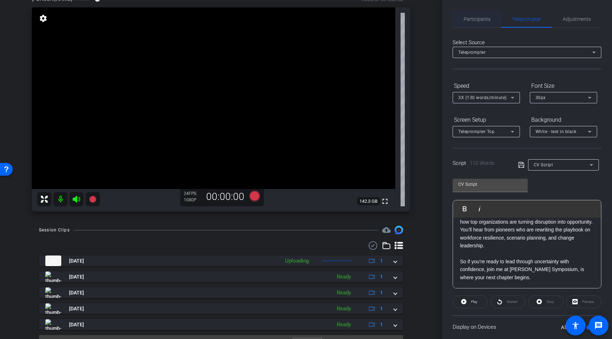
click at [485, 18] on span "Participants" at bounding box center [477, 19] width 27 height 5
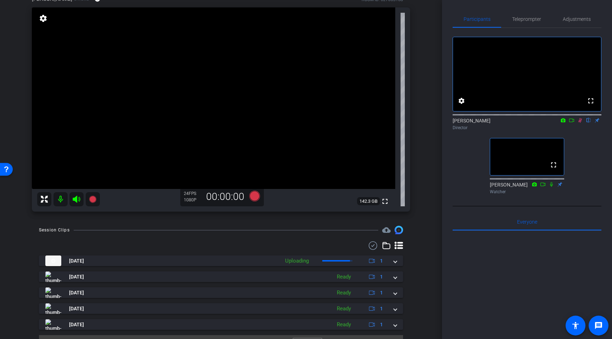
drag, startPoint x: 579, startPoint y: 128, endPoint x: 584, endPoint y: 134, distance: 7.1
click at [516, 123] on icon at bounding box center [580, 120] width 6 height 5
click at [516, 18] on span "Teleprompter" at bounding box center [526, 19] width 29 height 5
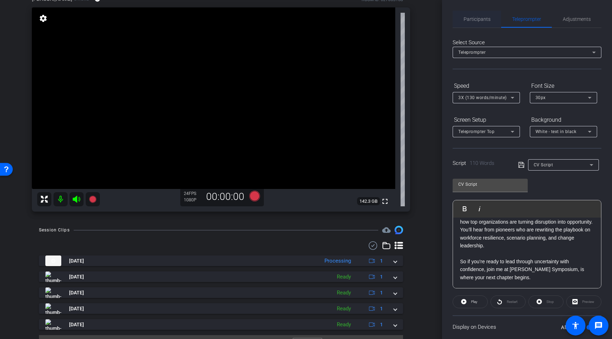
click at [486, 20] on span "Participants" at bounding box center [477, 19] width 27 height 5
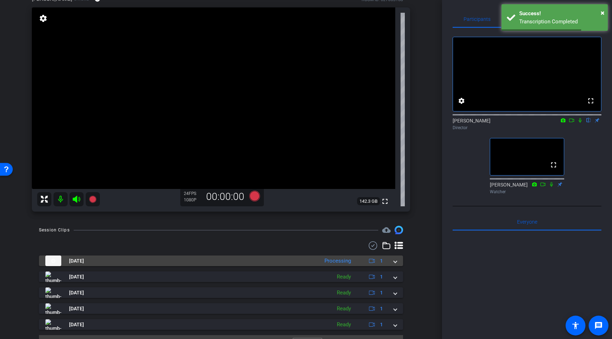
click at [398, 260] on mat-expansion-panel-header "Aug 26, 2025 Processing 1" at bounding box center [221, 261] width 364 height 11
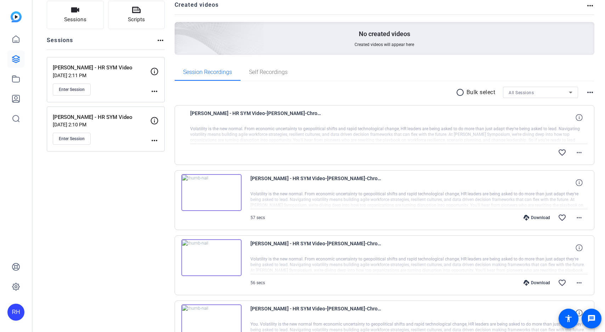
scroll to position [96, 0]
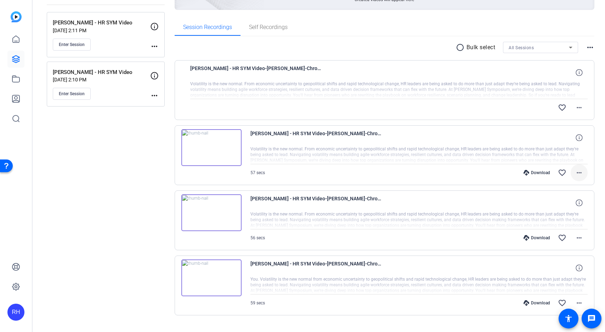
click at [583, 176] on mat-icon "more_horiz" at bounding box center [579, 173] width 9 height 9
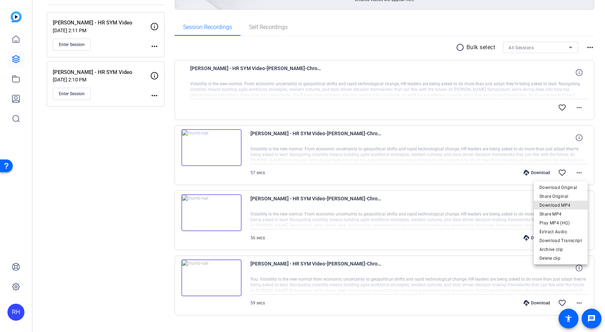
click at [0, 0] on span "Download MP4" at bounding box center [0, 0] width 0 height 0
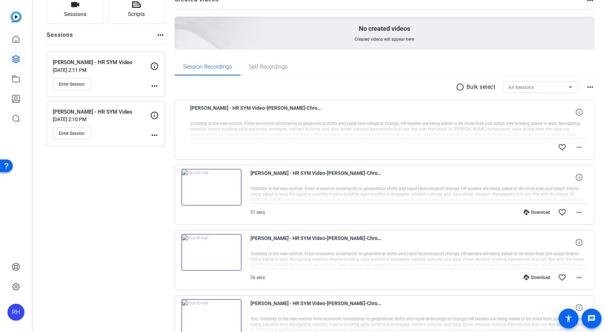
scroll to position [56, 0]
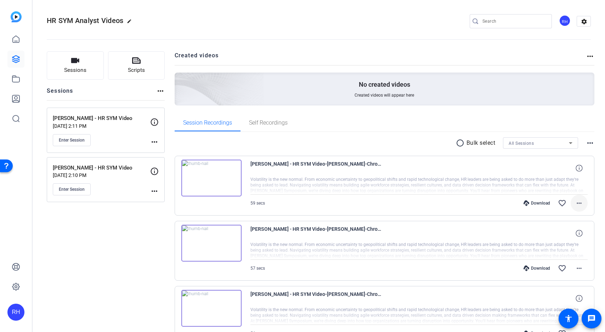
click at [579, 202] on mat-icon "more_horiz" at bounding box center [579, 203] width 9 height 9
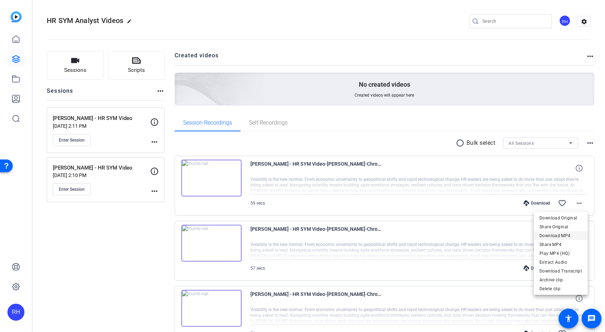
click at [570, 237] on span "Download MP4" at bounding box center [560, 236] width 43 height 9
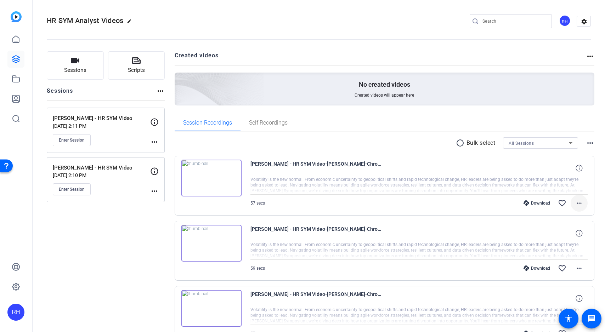
click at [583, 206] on mat-icon "more_horiz" at bounding box center [579, 203] width 9 height 9
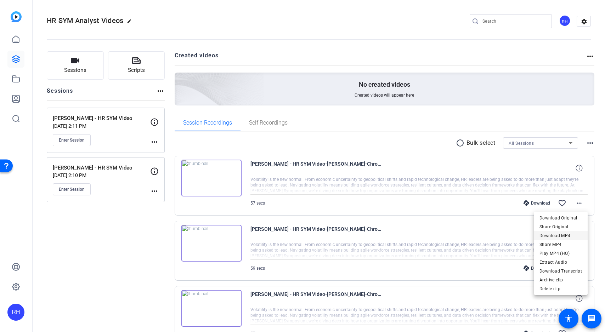
click at [563, 236] on span "Download MP4" at bounding box center [560, 236] width 43 height 9
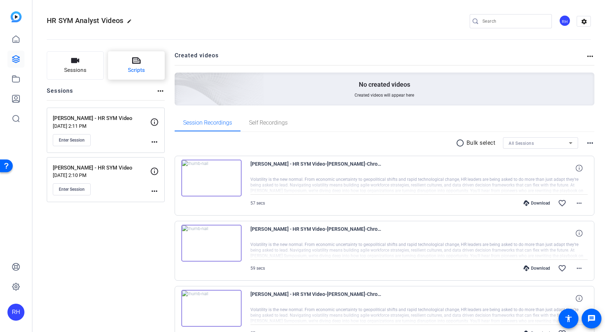
click at [141, 64] on button "Scripts" at bounding box center [136, 65] width 57 height 28
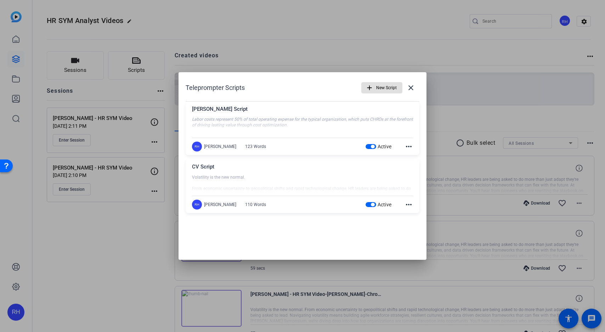
click at [409, 147] on mat-icon "more_horiz" at bounding box center [408, 146] width 9 height 9
click at [415, 157] on span "Edit" at bounding box center [424, 157] width 28 height 9
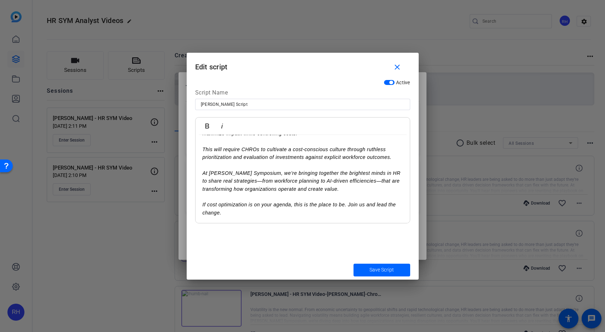
scroll to position [61, 0]
click at [363, 205] on em "If cost optimization is on your agenda, this is the place to be. Join us and le…" at bounding box center [299, 208] width 193 height 13
click at [387, 270] on span "Save Script" at bounding box center [381, 269] width 24 height 7
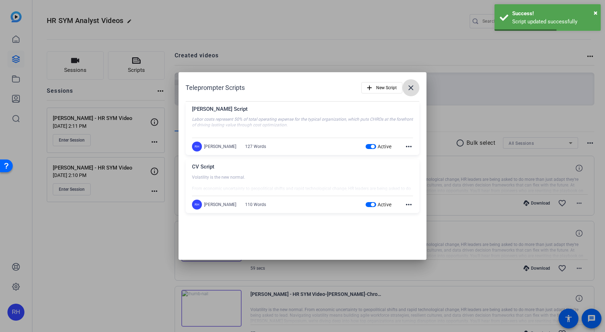
click at [415, 86] on span at bounding box center [410, 87] width 17 height 17
